Goal: Find contact information: Find contact information

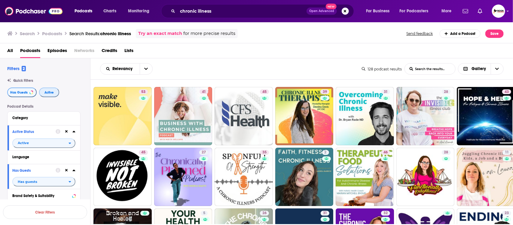
drag, startPoint x: 51, startPoint y: 95, endPoint x: 27, endPoint y: 93, distance: 24.1
click at [51, 95] on button "Active" at bounding box center [49, 92] width 20 height 10
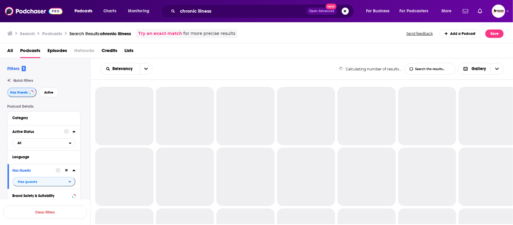
click at [26, 93] on span "Has Guests" at bounding box center [18, 92] width 17 height 3
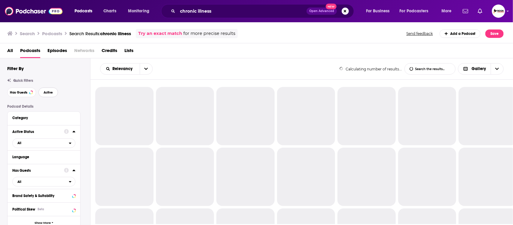
click at [46, 92] on span "Active" at bounding box center [48, 92] width 9 height 3
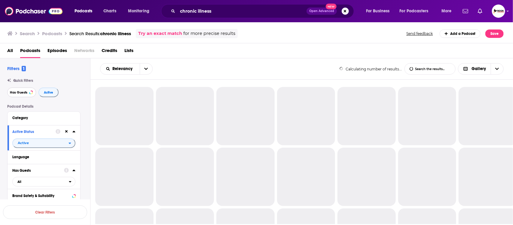
click at [19, 92] on span "Has Guests" at bounding box center [18, 92] width 17 height 3
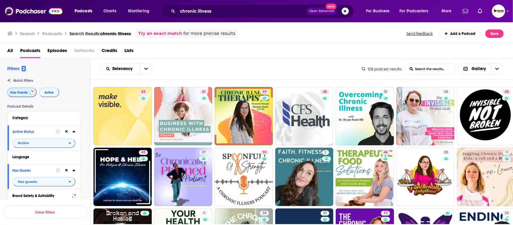
click at [7, 87] on button "Has Guests" at bounding box center [21, 92] width 29 height 10
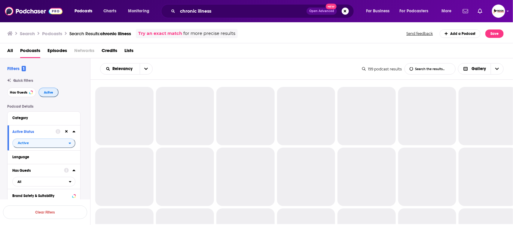
click at [50, 91] on span "Active" at bounding box center [48, 92] width 9 height 3
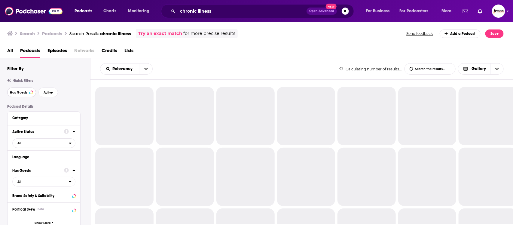
click at [13, 91] on span "Has Guests" at bounding box center [18, 92] width 17 height 3
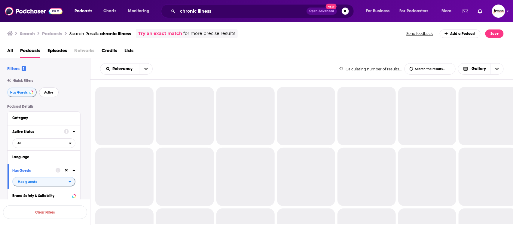
click at [50, 92] on span "Active" at bounding box center [48, 92] width 9 height 3
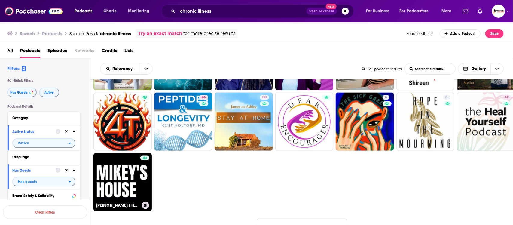
scroll to position [375, 0]
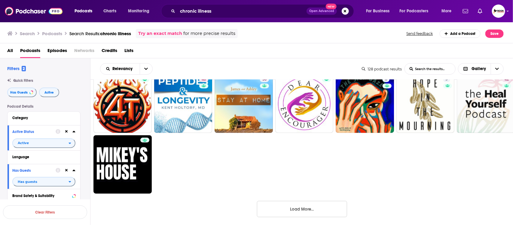
click at [316, 206] on button "Load More..." at bounding box center [302, 209] width 90 height 16
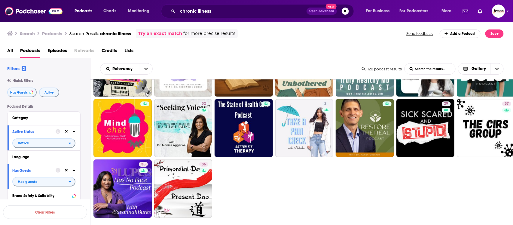
scroll to position [789, 0]
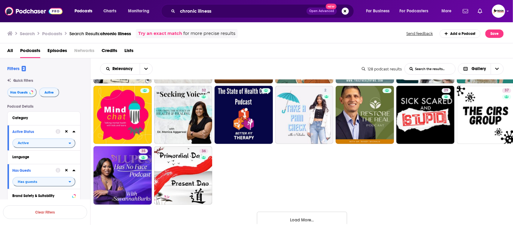
click at [310, 219] on button "Load More..." at bounding box center [302, 219] width 90 height 16
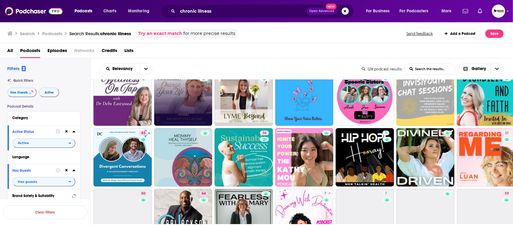
scroll to position [939, 0]
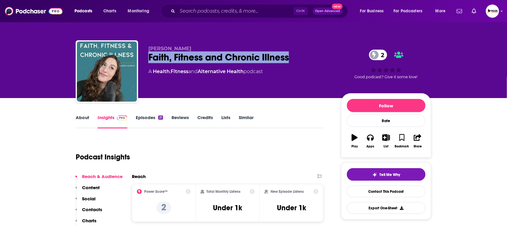
drag, startPoint x: 149, startPoint y: 61, endPoint x: 292, endPoint y: 60, distance: 143.3
click at [292, 60] on div "Faith, Fitness and Chronic Illness 2" at bounding box center [239, 57] width 183 height 12
copy h2 "Faith, Fitness and Chronic Illness"
drag, startPoint x: 196, startPoint y: 47, endPoint x: 147, endPoint y: 47, distance: 48.7
click at [147, 47] on div "Andrea Barrick Faith, Fitness and Chronic Illness 2 A Health , Fitness and Alte…" at bounding box center [254, 72] width 356 height 65
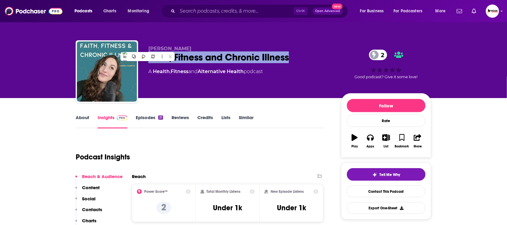
copy span "Andrea Barrick"
click at [101, 210] on p "Contacts" at bounding box center [92, 209] width 20 height 6
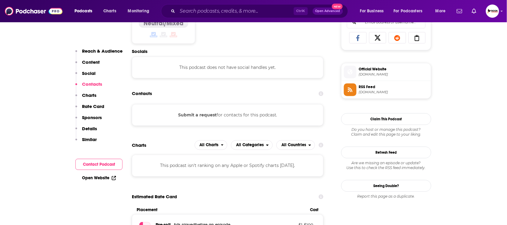
scroll to position [404, 0]
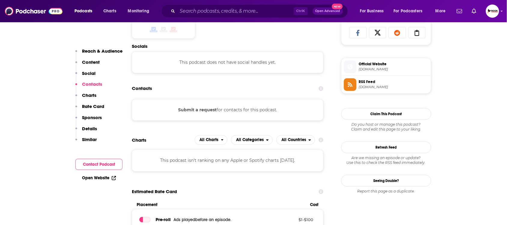
click at [105, 179] on link "Open Website" at bounding box center [99, 177] width 34 height 5
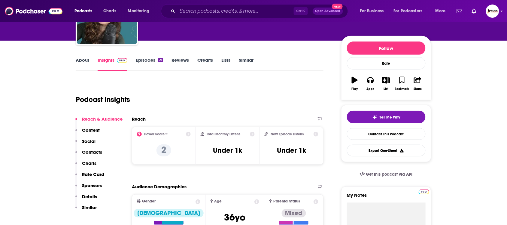
scroll to position [0, 0]
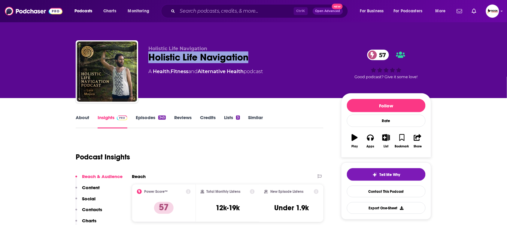
drag, startPoint x: 148, startPoint y: 56, endPoint x: 254, endPoint y: 56, distance: 105.7
click at [254, 56] on div "Holistic Life Navigation 57" at bounding box center [239, 57] width 183 height 12
copy h2 "Holistic Life Navigation"
click at [80, 118] on link "About" at bounding box center [83, 121] width 14 height 14
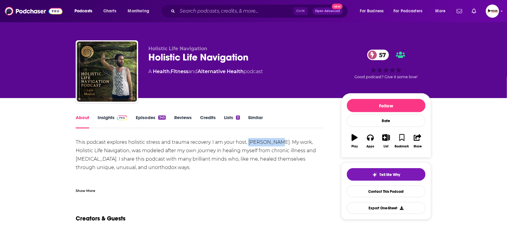
drag, startPoint x: 251, startPoint y: 142, endPoint x: 274, endPoint y: 142, distance: 22.8
click at [274, 142] on div "This podcast explores holistic stress and trauma recovery. I am your host, Luis…" at bounding box center [200, 176] width 248 height 76
copy div "Luis Mojica"
click at [106, 117] on link "Insights" at bounding box center [113, 121] width 30 height 14
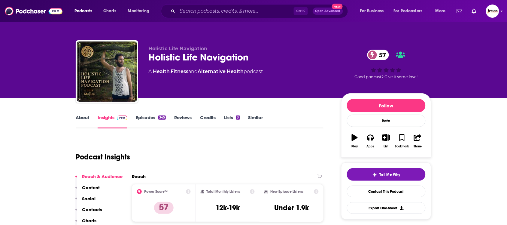
click at [97, 209] on p "Contacts" at bounding box center [92, 209] width 20 height 6
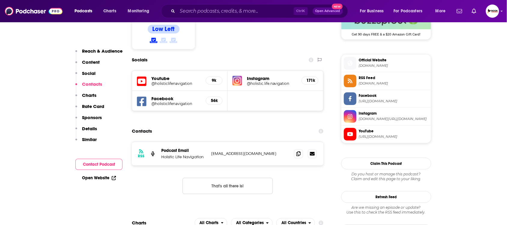
scroll to position [516, 0]
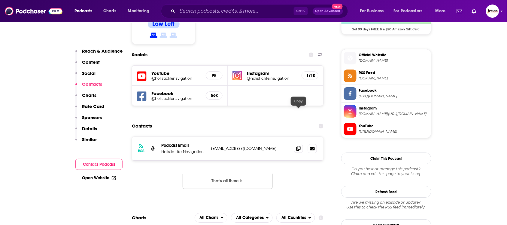
click at [298, 146] on icon at bounding box center [298, 148] width 4 height 5
click at [101, 176] on link "Open Website" at bounding box center [99, 177] width 34 height 5
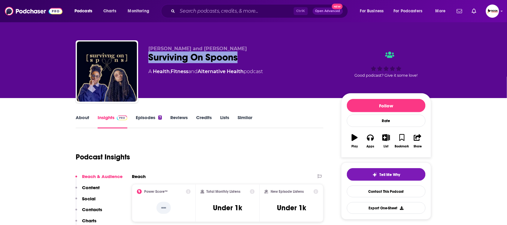
drag, startPoint x: 150, startPoint y: 58, endPoint x: 237, endPoint y: 58, distance: 87.1
click at [237, 58] on div "Sasha and Abi Surviving On Spoons A Health , Fitness and Alternative Health pod…" at bounding box center [254, 72] width 356 height 65
copy h2 "Surviving On Spoons"
click at [84, 116] on link "About" at bounding box center [83, 121] width 14 height 14
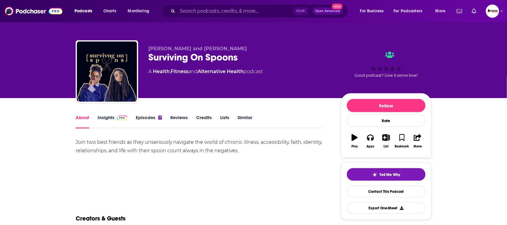
click at [107, 114] on div "About Insights Episodes 7 Reviews Credits Lists Similar" at bounding box center [200, 121] width 248 height 15
drag, startPoint x: 192, startPoint y: 47, endPoint x: 147, endPoint y: 49, distance: 45.7
click at [147, 49] on div "Sasha and Abi Surviving On Spoons A Health , Fitness and Alternative Health pod…" at bounding box center [254, 72] width 356 height 65
copy span "Sasha and Abi"
click at [108, 120] on link "Insights" at bounding box center [113, 121] width 30 height 14
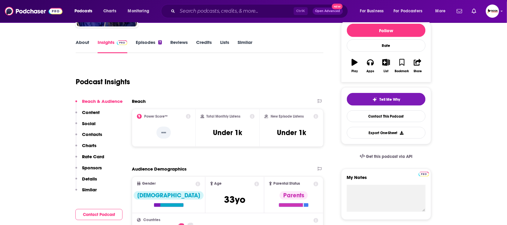
click at [94, 132] on p "Contacts" at bounding box center [92, 134] width 20 height 6
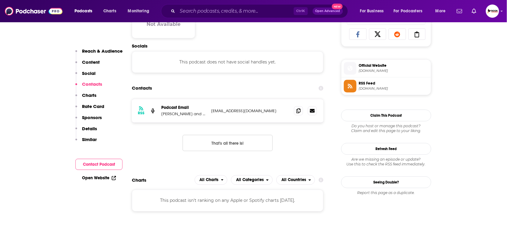
scroll to position [403, 0]
click at [299, 114] on span at bounding box center [298, 109] width 9 height 9
click at [107, 179] on link "Open Website" at bounding box center [99, 177] width 34 height 5
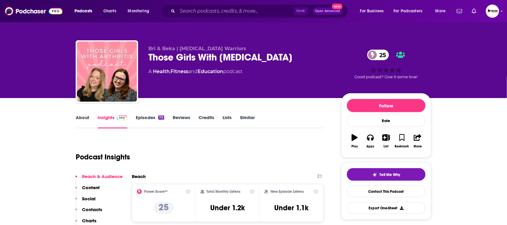
click at [84, 118] on link "About" at bounding box center [83, 121] width 14 height 14
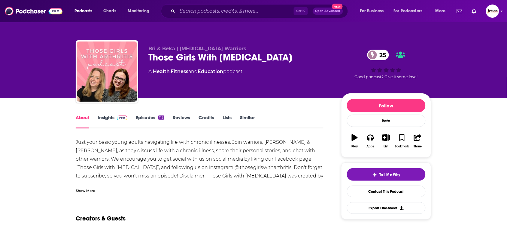
click at [89, 192] on div "Show More" at bounding box center [86, 190] width 20 height 6
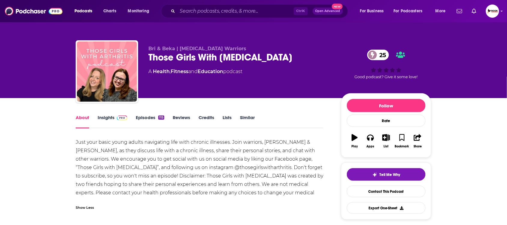
click at [110, 116] on link "Insights" at bounding box center [113, 121] width 30 height 14
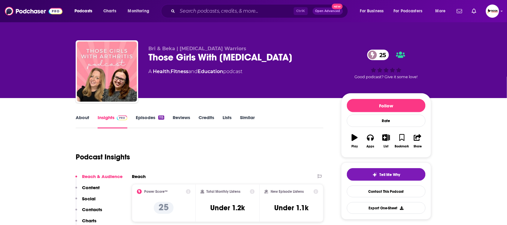
click at [96, 212] on p "Contacts" at bounding box center [92, 209] width 20 height 6
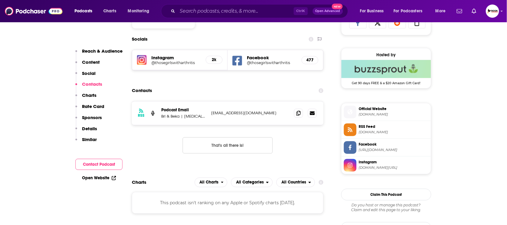
scroll to position [415, 0]
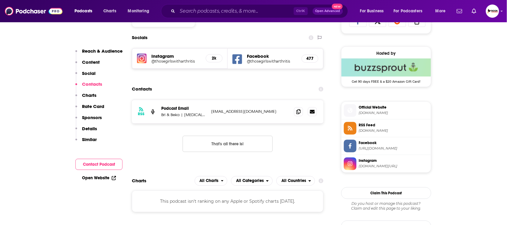
click at [101, 51] on p "Reach & Audience" at bounding box center [102, 51] width 41 height 6
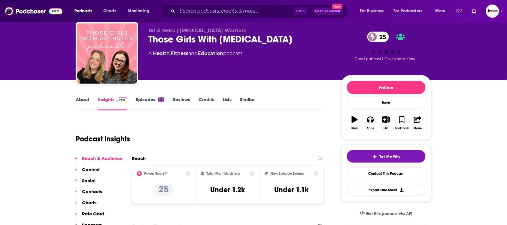
scroll to position [0, 0]
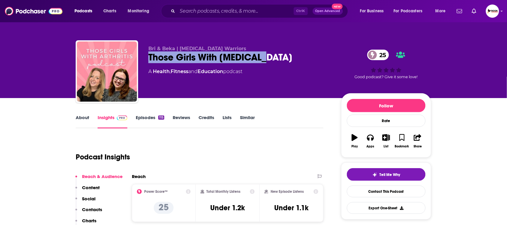
drag, startPoint x: 214, startPoint y: 58, endPoint x: 146, endPoint y: 58, distance: 67.3
click at [146, 58] on div "Bri & Beka | Arthritis Warriors Those Girls With Arthritis 25 A Health , Fitnes…" at bounding box center [254, 72] width 356 height 65
copy h2 "Those Girls With Arthritis"
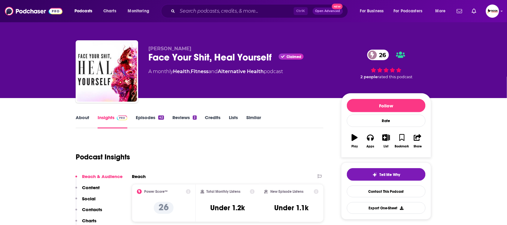
click at [85, 118] on link "About" at bounding box center [83, 121] width 14 height 14
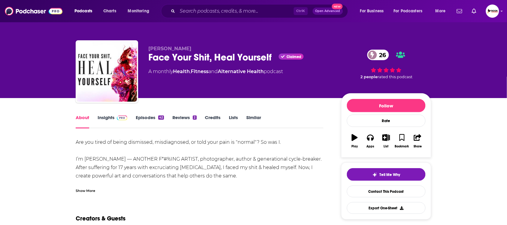
click at [88, 190] on div "Show More" at bounding box center [86, 190] width 20 height 6
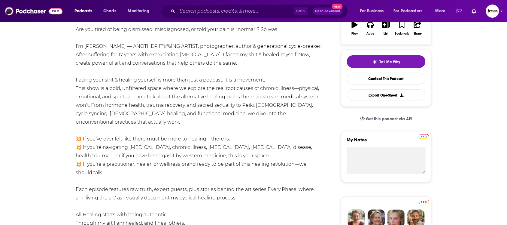
scroll to position [75, 0]
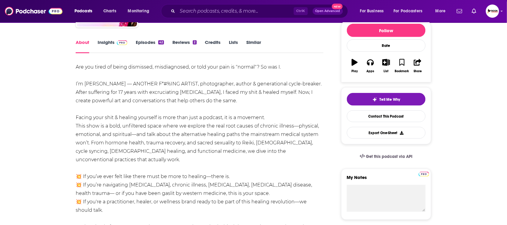
drag, startPoint x: 203, startPoint y: 128, endPoint x: 232, endPoint y: 157, distance: 41.4
click at [223, 153] on div "Are you tired of being dismissed, misdiagnosed, or told your pain is "normal"? …" at bounding box center [200, 172] width 248 height 219
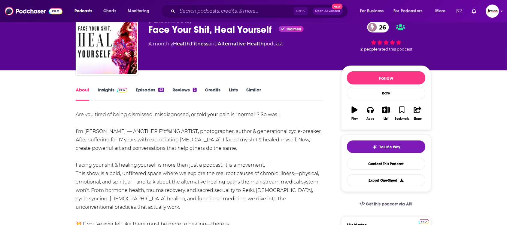
scroll to position [0, 0]
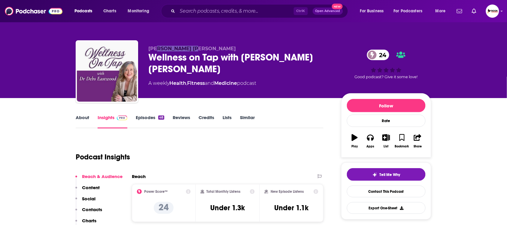
drag, startPoint x: 202, startPoint y: 47, endPoint x: 157, endPoint y: 47, distance: 45.4
click at [157, 47] on p "Dr Debs Eastwood" at bounding box center [239, 49] width 183 height 6
copy span "Debs Eastwood"
click at [82, 116] on link "About" at bounding box center [83, 121] width 14 height 14
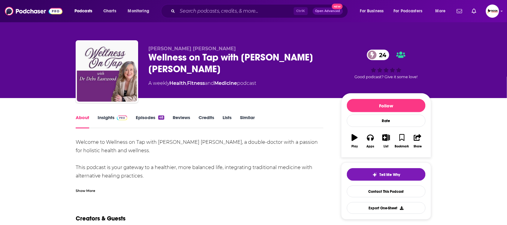
click at [89, 190] on div "Show More" at bounding box center [86, 190] width 20 height 6
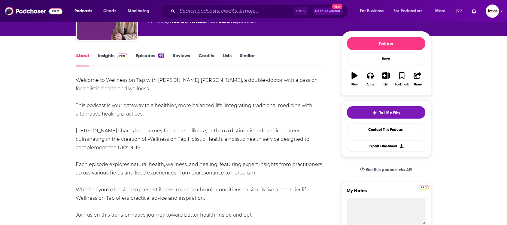
scroll to position [75, 0]
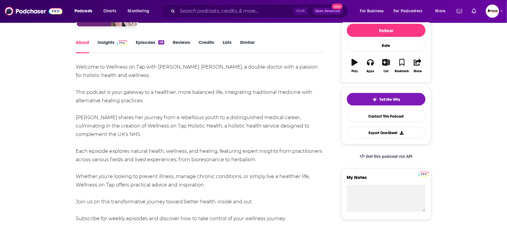
click at [102, 41] on link "Insights" at bounding box center [113, 46] width 30 height 14
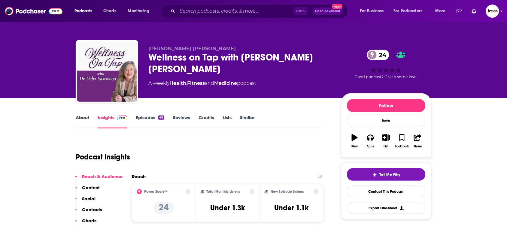
click at [93, 209] on p "Contacts" at bounding box center [92, 209] width 20 height 6
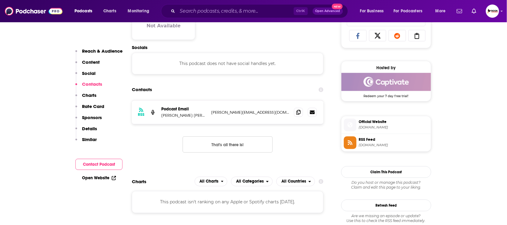
scroll to position [403, 0]
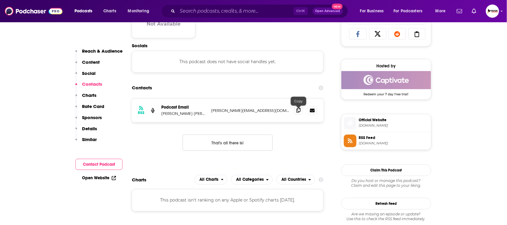
click at [298, 112] on icon at bounding box center [298, 110] width 4 height 5
click at [102, 178] on link "Open Website" at bounding box center [99, 177] width 34 height 5
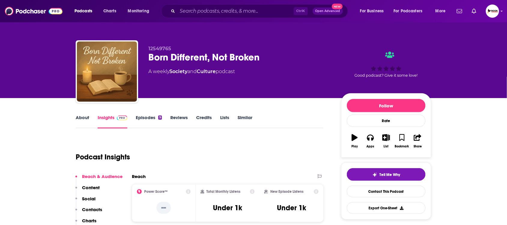
click at [81, 116] on link "About" at bounding box center [83, 121] width 14 height 14
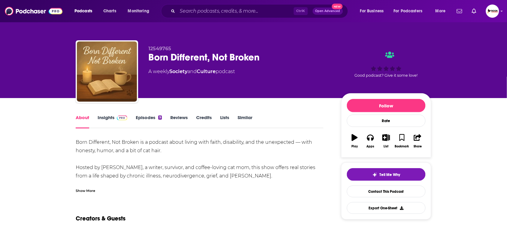
click at [96, 190] on div "Show More" at bounding box center [200, 188] width 248 height 10
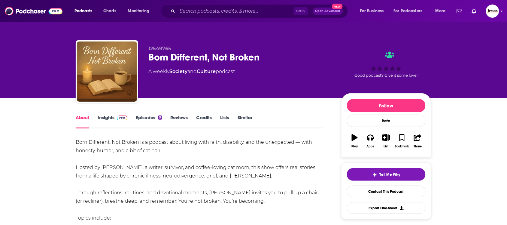
click at [106, 117] on link "Insights" at bounding box center [113, 121] width 30 height 14
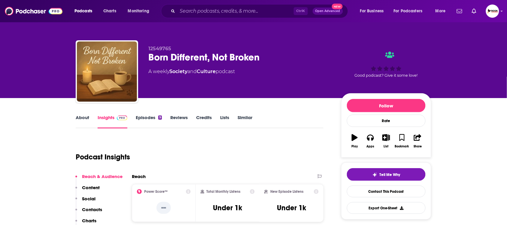
click at [91, 210] on p "Contacts" at bounding box center [92, 209] width 20 height 6
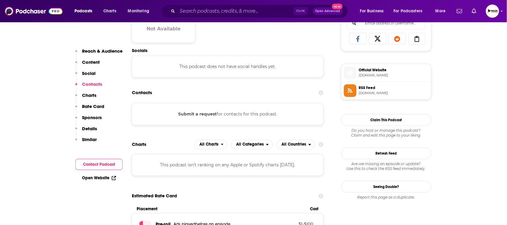
scroll to position [403, 0]
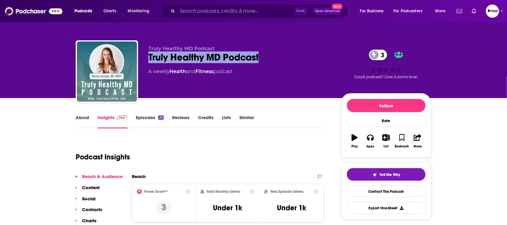
drag, startPoint x: 222, startPoint y: 60, endPoint x: 144, endPoint y: 60, distance: 78.1
click at [144, 60] on div "Truly Healthy MD Podcast Truly Healthy MD Podcast 3 A weekly Health and Fitness…" at bounding box center [254, 72] width 356 height 65
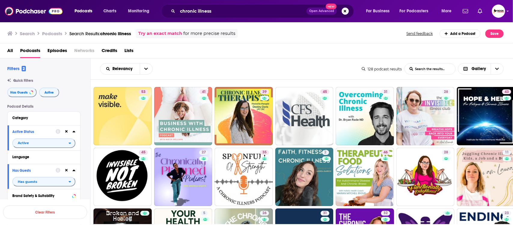
scroll to position [939, 0]
